Goal: Navigation & Orientation: Go to known website

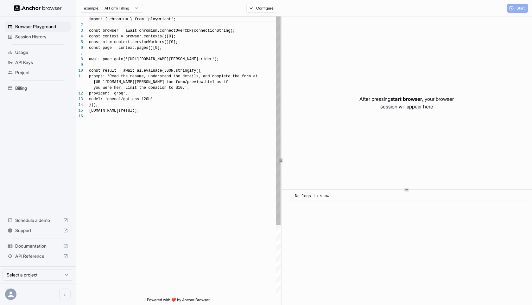
scroll to position [57, 0]
